Goal: Information Seeking & Learning: Learn about a topic

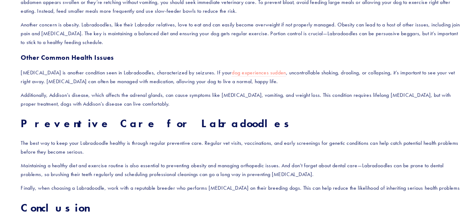
scroll to position [785, 0]
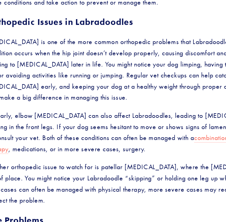
scroll to position [447, 0]
